Goal: Information Seeking & Learning: Understand process/instructions

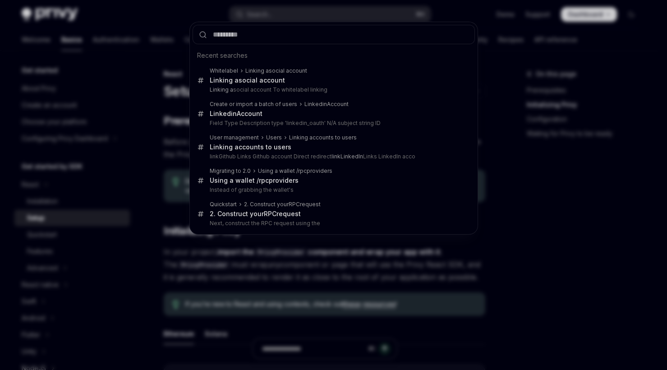
scroll to position [317, 0]
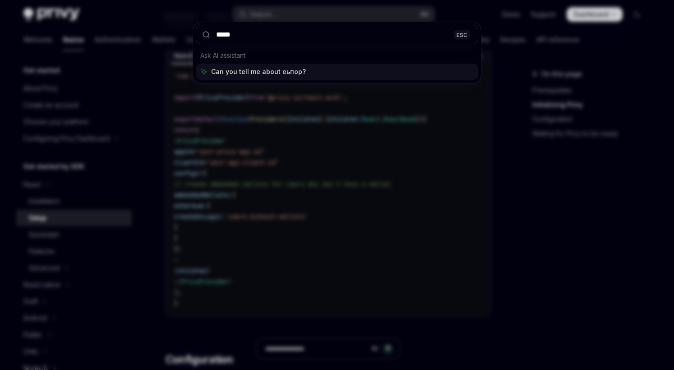
type input "******"
type textarea "*"
type input "******"
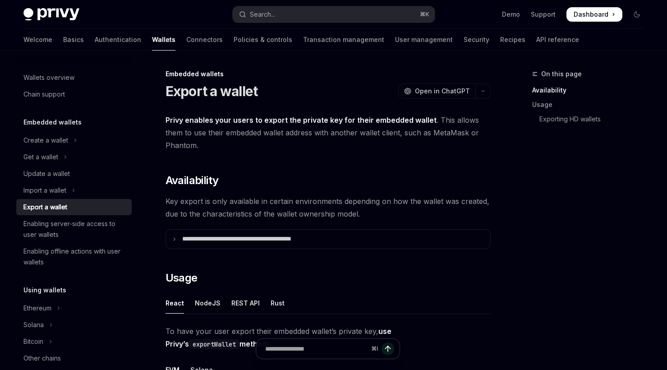
scroll to position [184, 0]
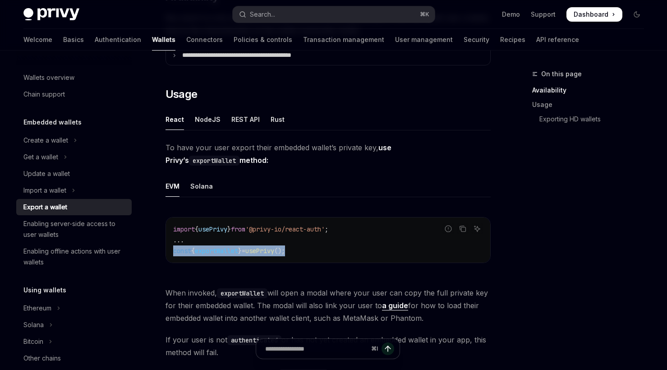
drag, startPoint x: 327, startPoint y: 248, endPoint x: 171, endPoint y: 250, distance: 155.2
click at [171, 250] on div "import { usePrivy } from '@privy-io/react-auth' ; ... const { exportWallet } = …" at bounding box center [328, 239] width 324 height 45
copy span "const { exportWallet } = usePrivy ();"
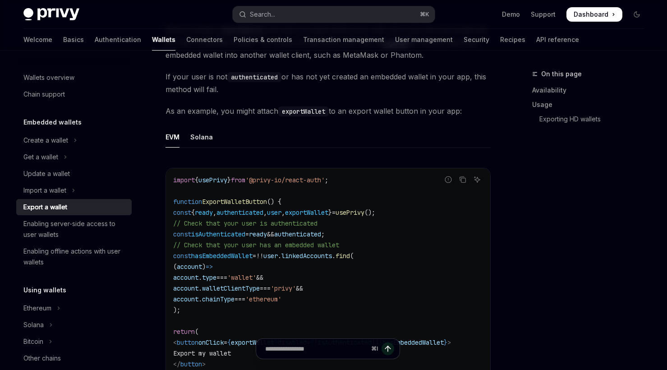
scroll to position [493, 0]
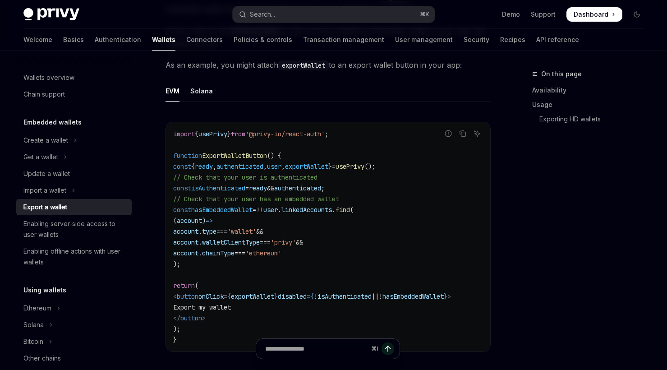
drag, startPoint x: 194, startPoint y: 329, endPoint x: 178, endPoint y: 164, distance: 165.9
click at [178, 164] on code "import { usePrivy } from '@privy-io/react-auth' ; function ExportWalletButton (…" at bounding box center [328, 237] width 310 height 217
copy code "const { ready , authenticated , user , exportWallet } = usePrivy (); // Check t…"
click at [235, 263] on code "import { usePrivy } from '@privy-io/react-auth' ; function ExportWalletButton (…" at bounding box center [328, 237] width 310 height 217
drag, startPoint x: 200, startPoint y: 266, endPoint x: 179, endPoint y: 171, distance: 98.1
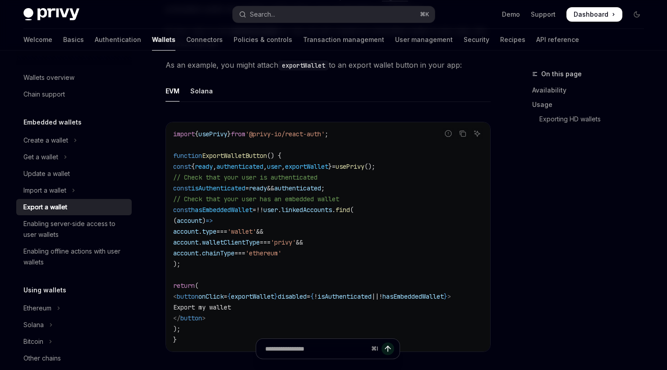
click at [179, 171] on code "import { usePrivy } from '@privy-io/react-auth' ; function ExportWalletButton (…" at bounding box center [328, 237] width 310 height 217
copy code "const { ready , authenticated , user , exportWallet } = usePrivy (); // Check t…"
click at [173, 157] on span "function" at bounding box center [187, 156] width 29 height 8
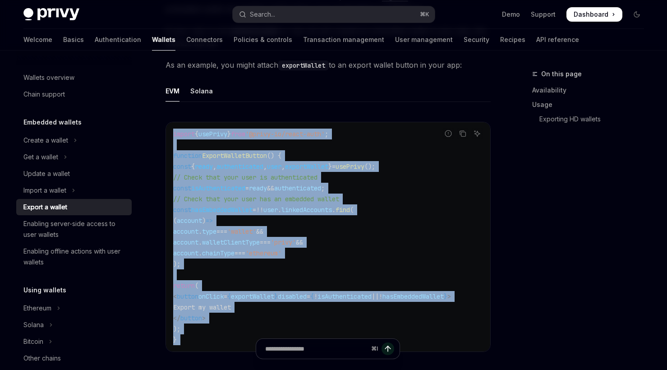
drag, startPoint x: 170, startPoint y: 133, endPoint x: 206, endPoint y: 348, distance: 218.7
click at [206, 348] on div "**********" at bounding box center [244, 200] width 498 height 1249
copy div "import { usePrivy } from '@privy-io/react-auth' ; function ExportWalletButton (…"
